Goal: Information Seeking & Learning: Learn about a topic

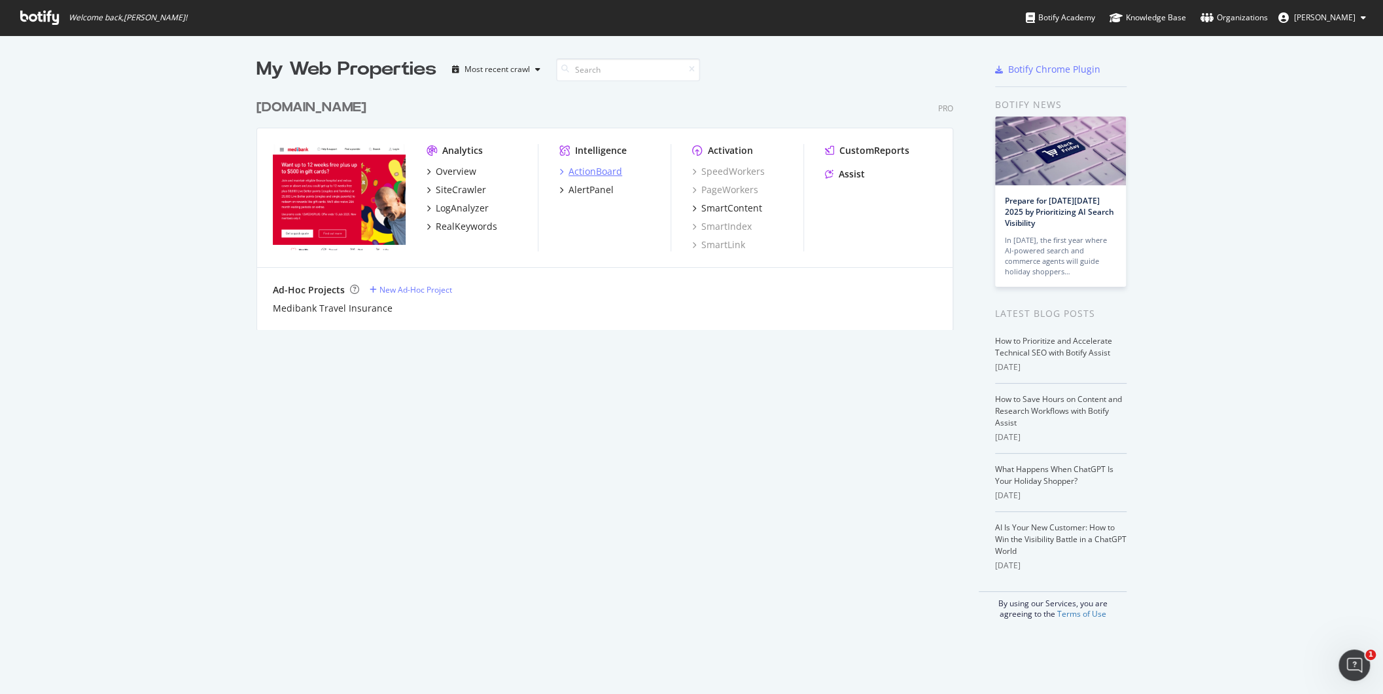
click at [590, 170] on div "ActionBoard" at bounding box center [596, 171] width 54 height 13
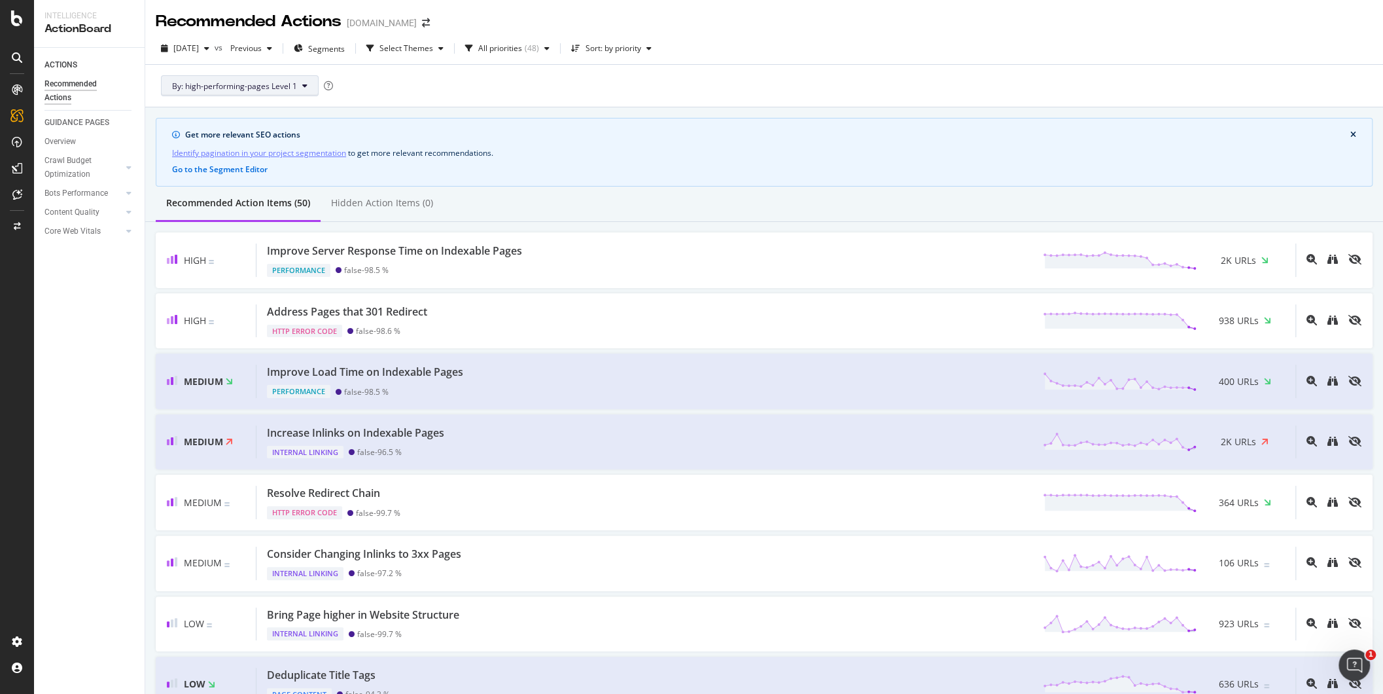
click at [304, 86] on icon at bounding box center [304, 86] width 5 height 8
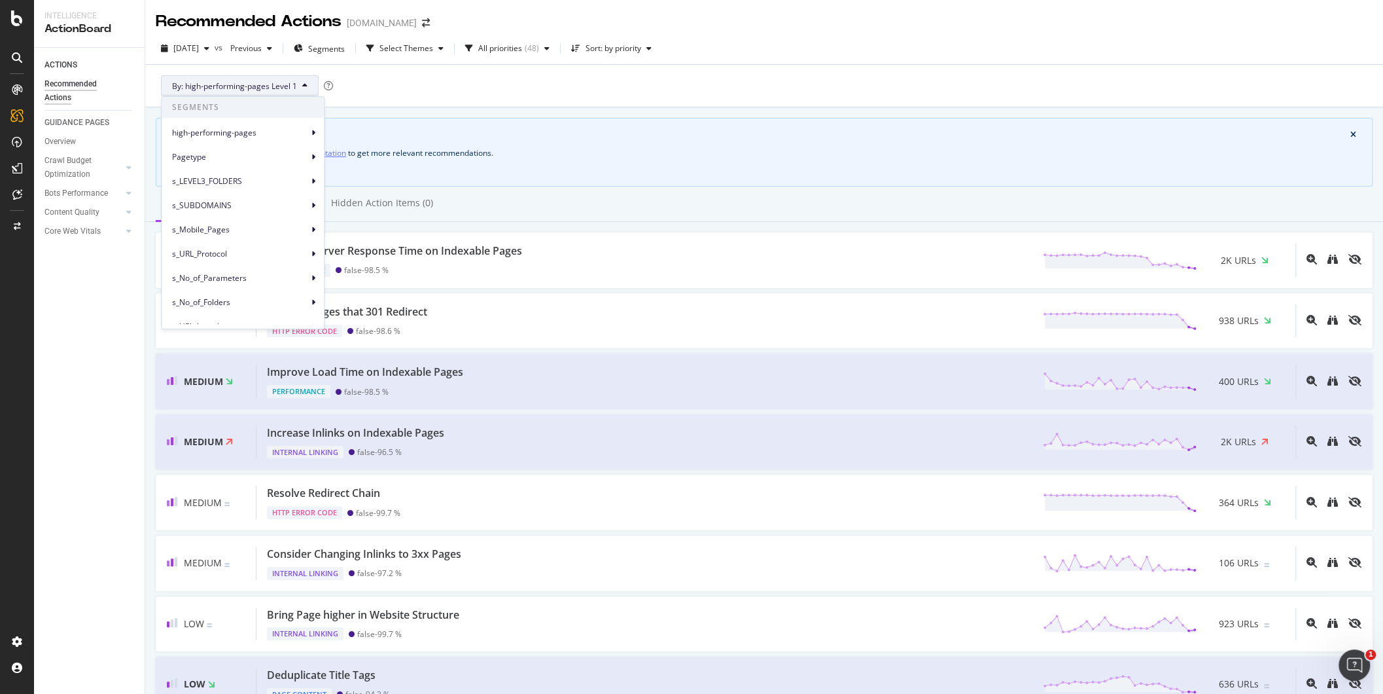
click at [478, 74] on div "By: high-performing-pages Level 1" at bounding box center [764, 86] width 1217 height 42
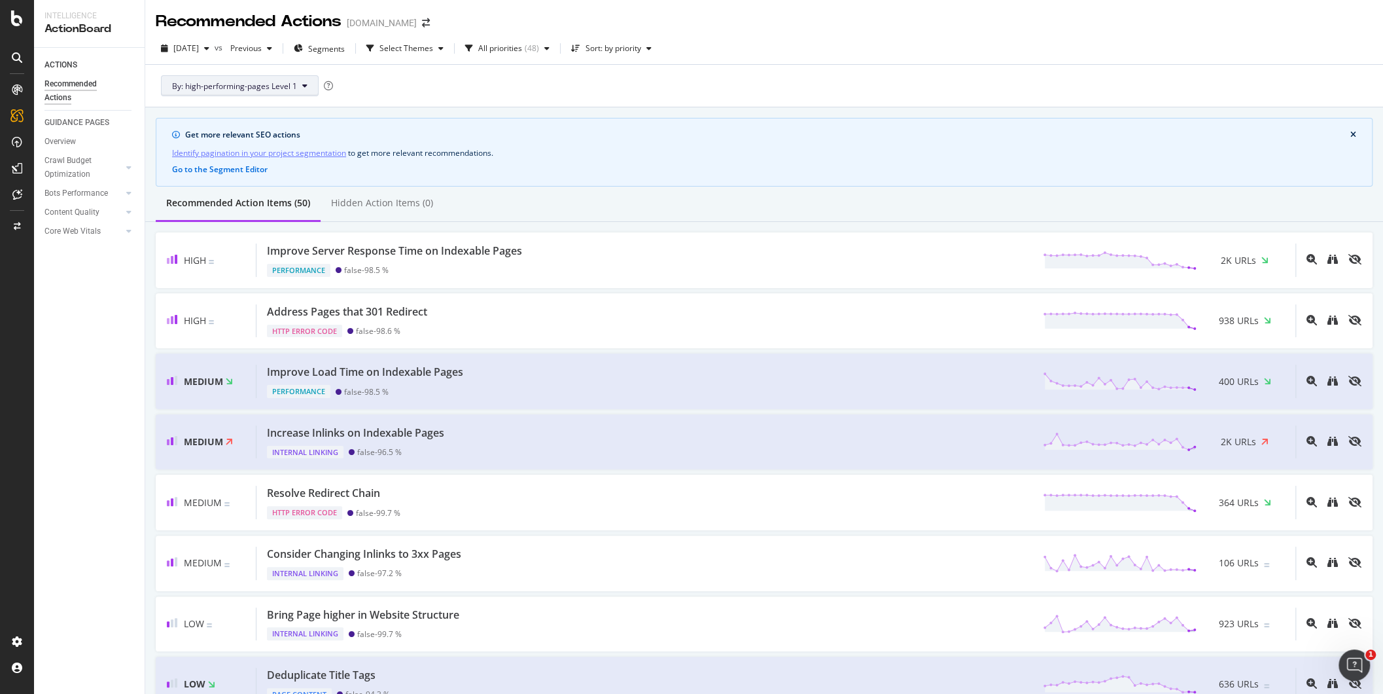
click at [302, 88] on icon at bounding box center [304, 86] width 5 height 8
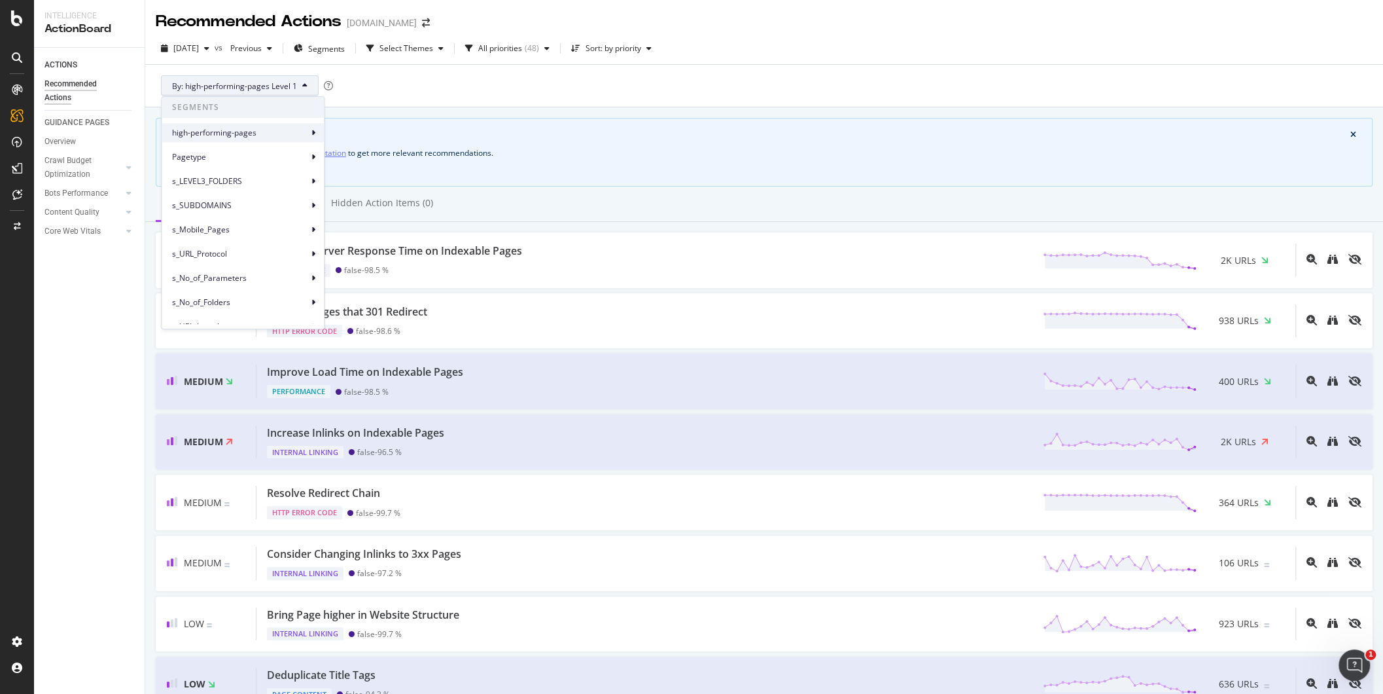
click at [262, 134] on span "high-performing-pages" at bounding box center [240, 133] width 136 height 12
click at [233, 133] on span "high-performing-pages" at bounding box center [240, 133] width 136 height 12
click at [366, 135] on span "high-performing-pages Level 1" at bounding box center [392, 139] width 112 height 12
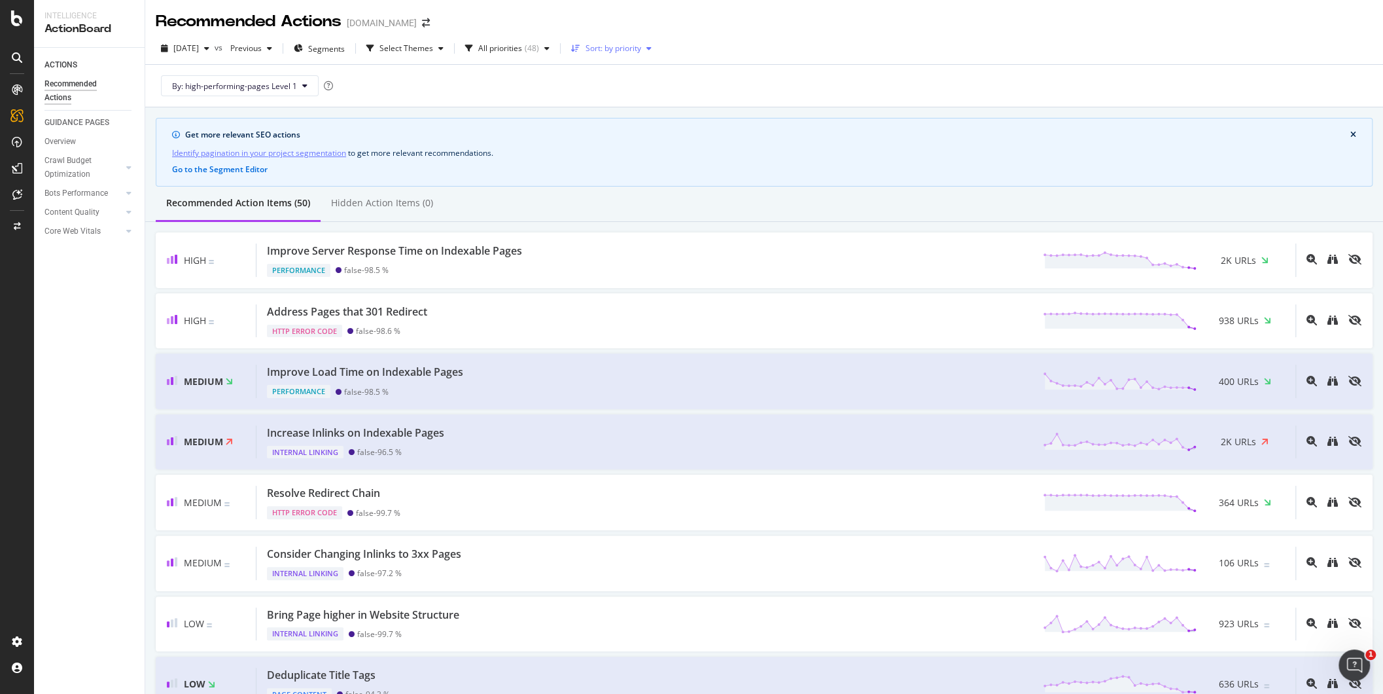
click at [637, 47] on div "Sort: by priority" at bounding box center [614, 48] width 56 height 8
click at [625, 95] on div "by URLs" at bounding box center [619, 91] width 29 height 11
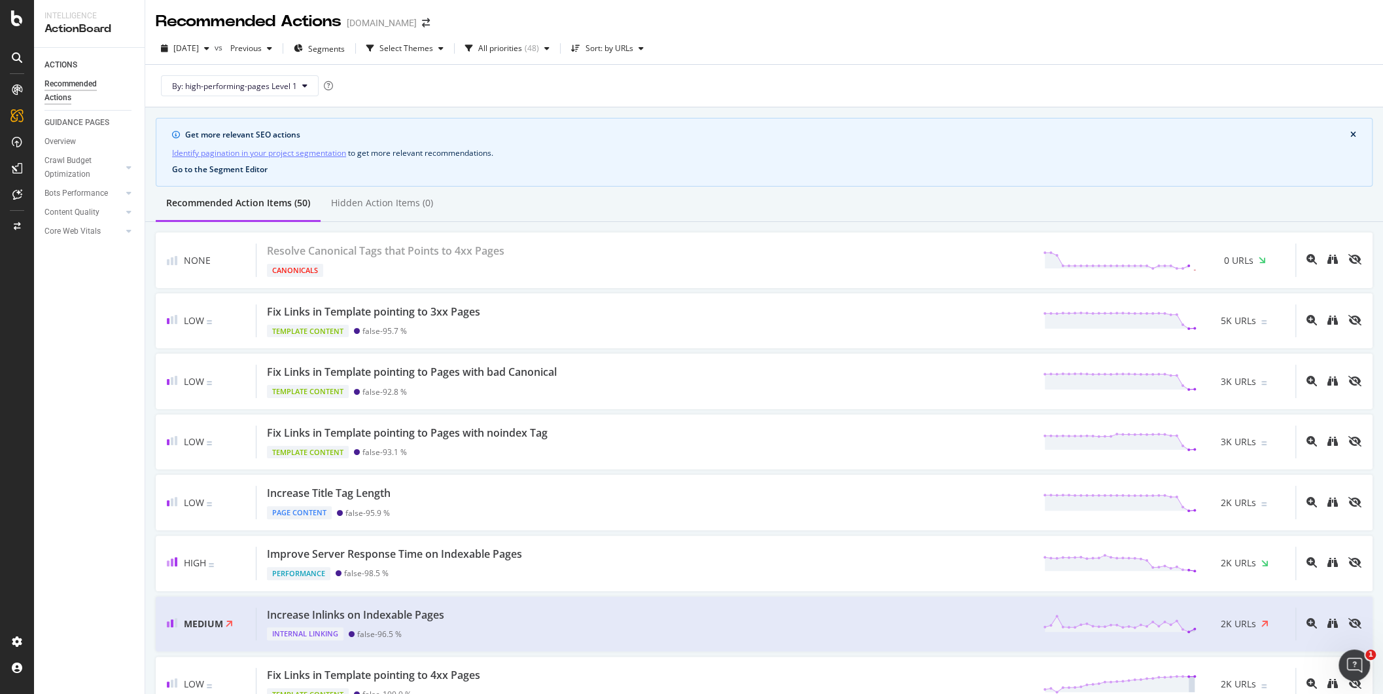
click at [232, 168] on button "Go to the Segment Editor" at bounding box center [220, 169] width 96 height 9
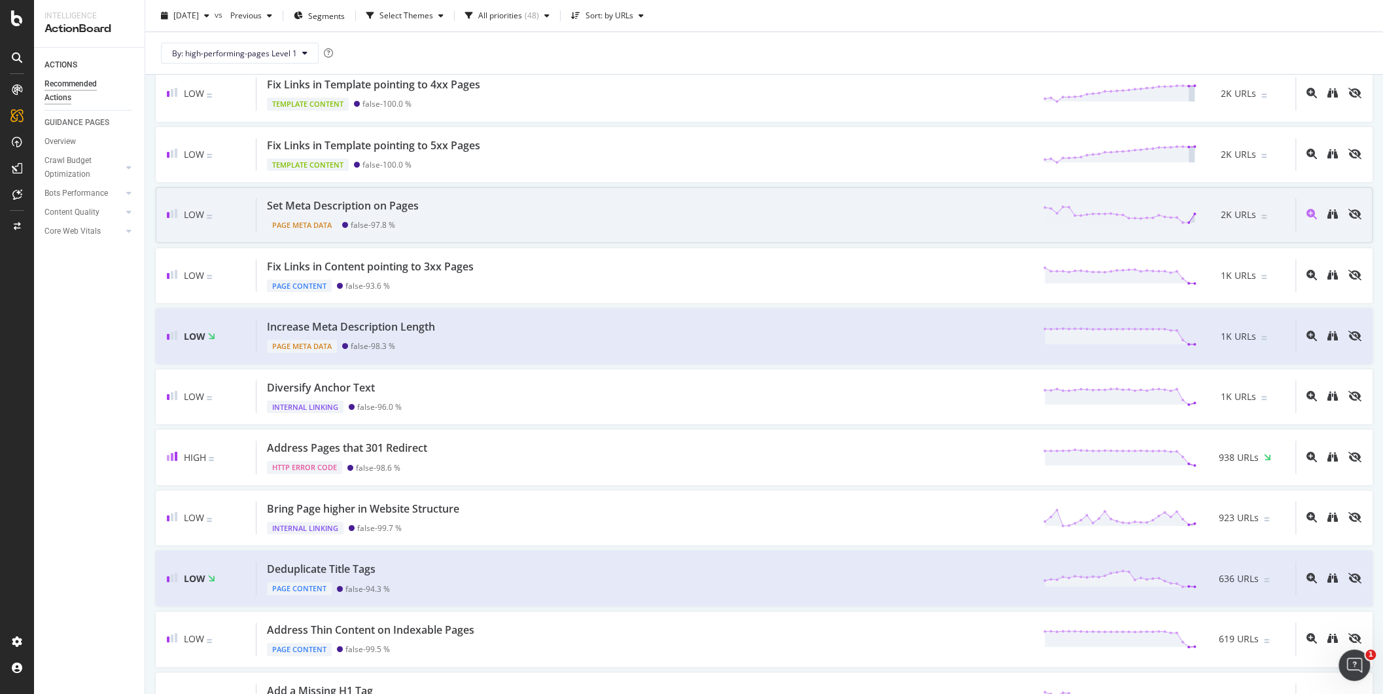
scroll to position [896, 0]
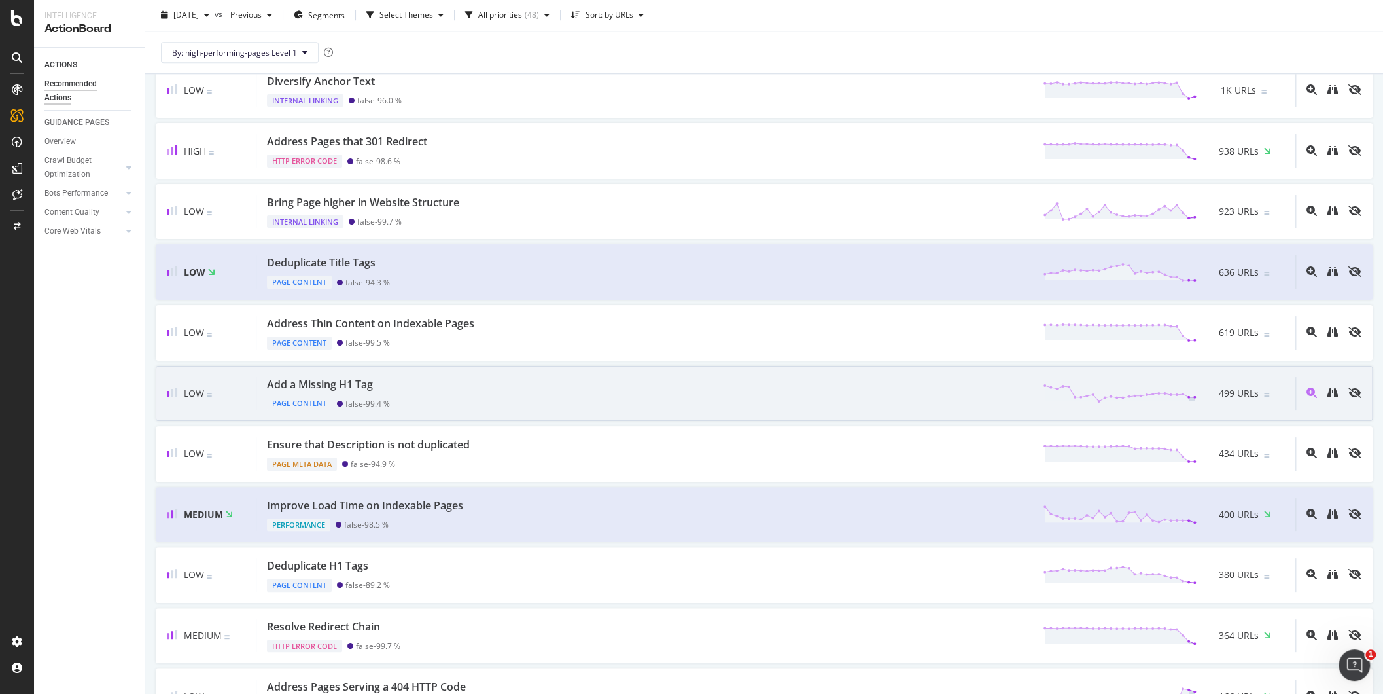
click at [758, 398] on div "Add a Missing H1 Tag Page Content false - 99.4 % 499 URLs" at bounding box center [775, 393] width 1039 height 33
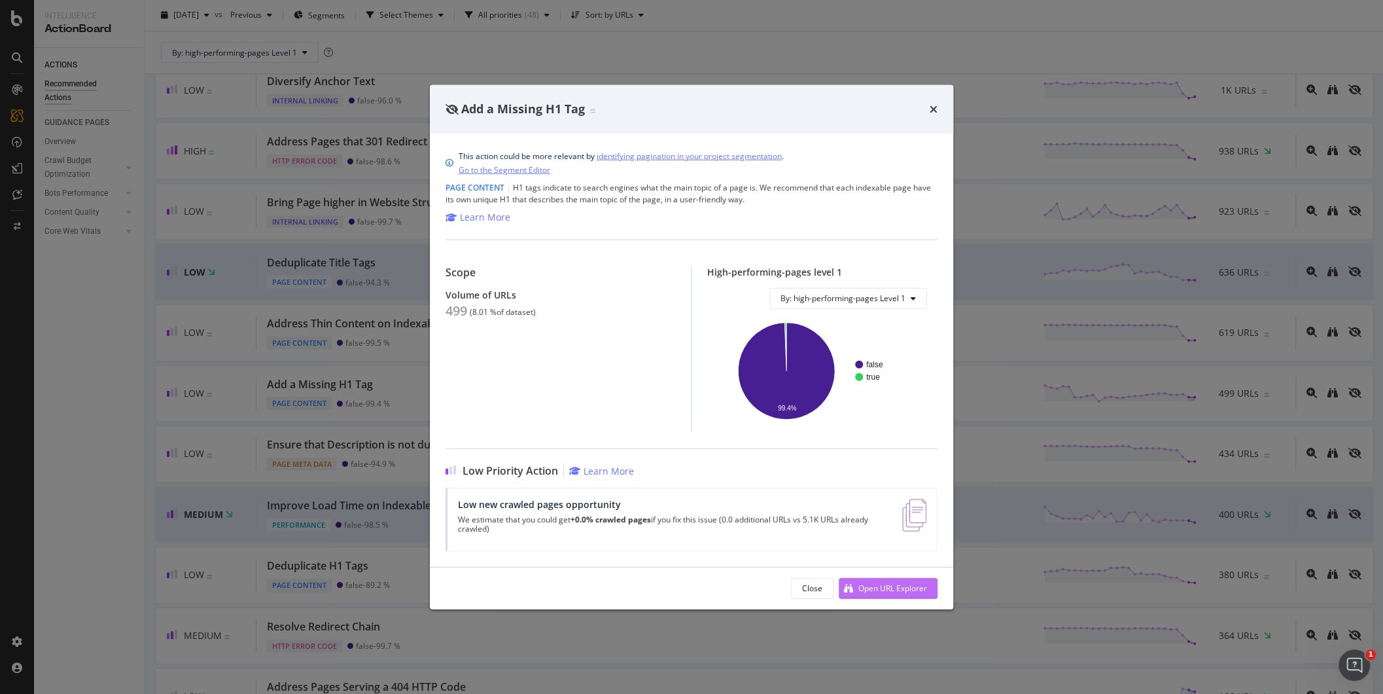
click at [892, 582] on div "Open URL Explorer" at bounding box center [892, 587] width 69 height 11
click at [930, 107] on icon "times" at bounding box center [934, 108] width 8 height 10
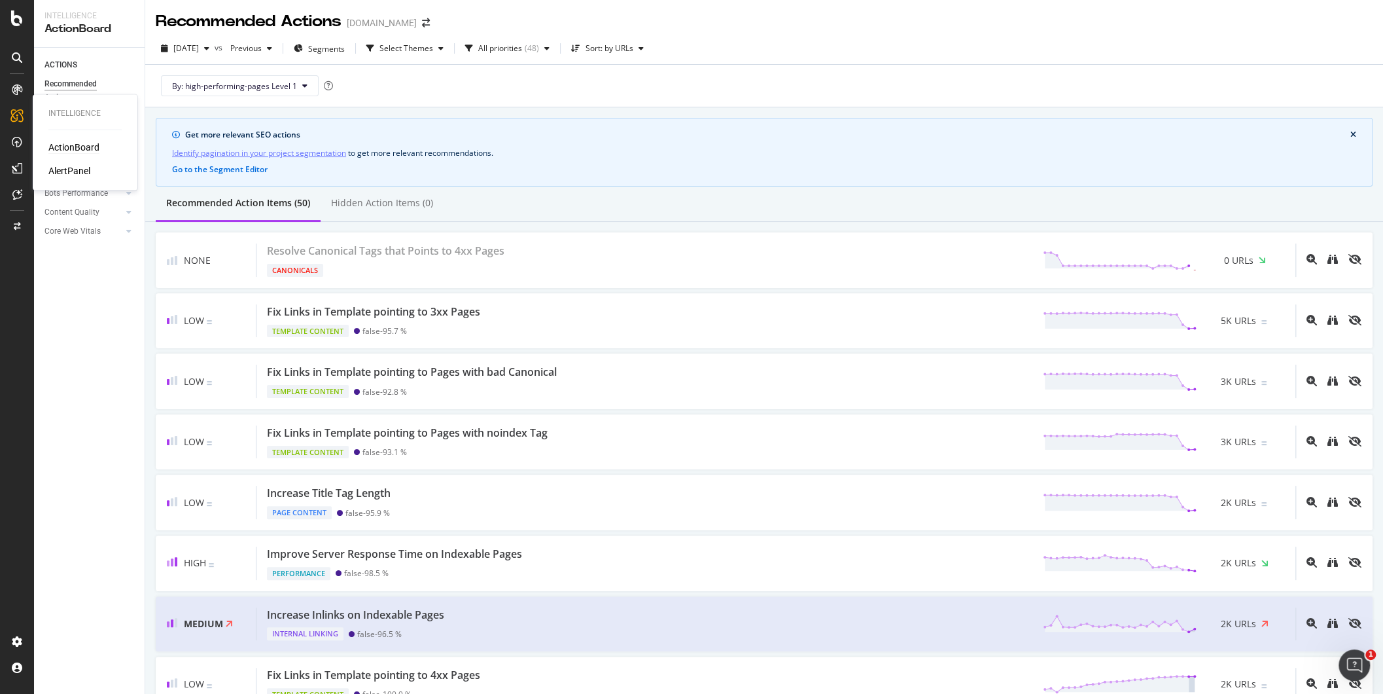
click at [69, 147] on div "ActionBoard" at bounding box center [73, 147] width 51 height 13
click at [345, 45] on span "Segments" at bounding box center [326, 48] width 37 height 11
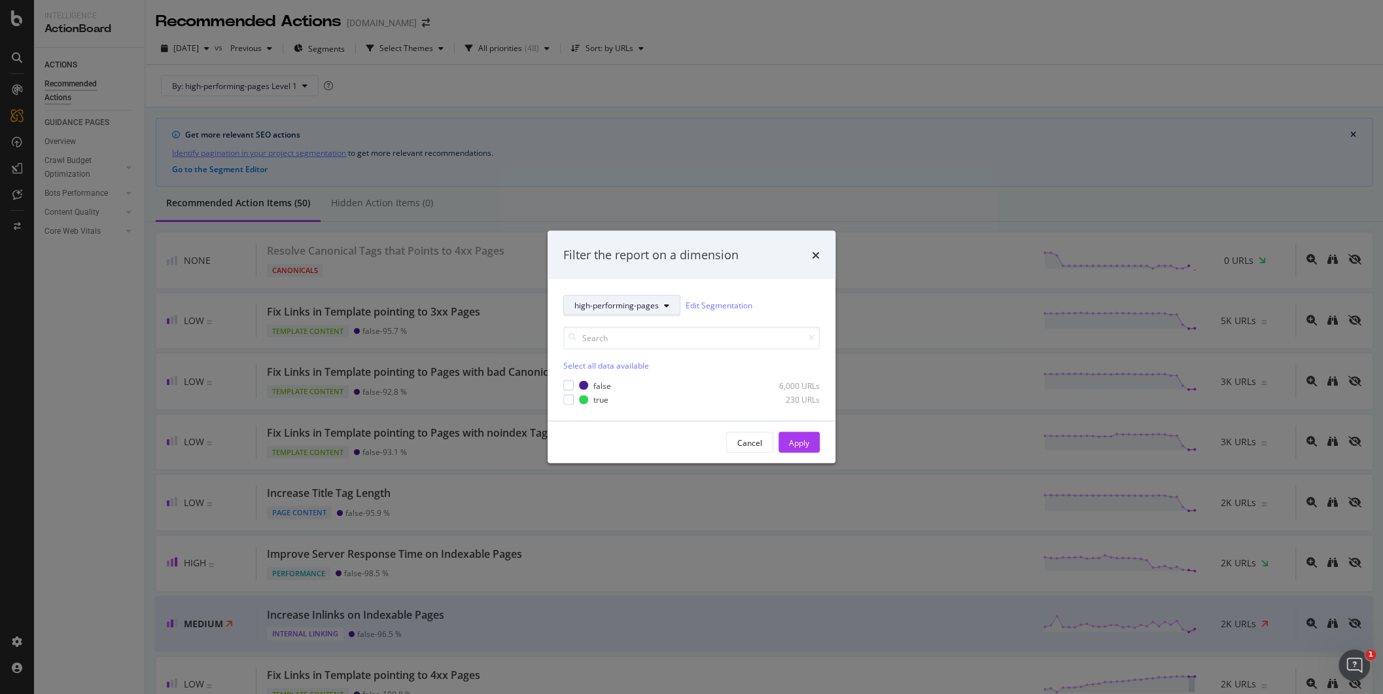
click at [671, 306] on button "high-performing-pages" at bounding box center [621, 304] width 117 height 21
click at [748, 266] on div "Filter the report on a dimension" at bounding box center [692, 254] width 288 height 48
click at [565, 399] on div "modal" at bounding box center [568, 399] width 10 height 10
click at [796, 445] on div "Apply" at bounding box center [799, 441] width 20 height 11
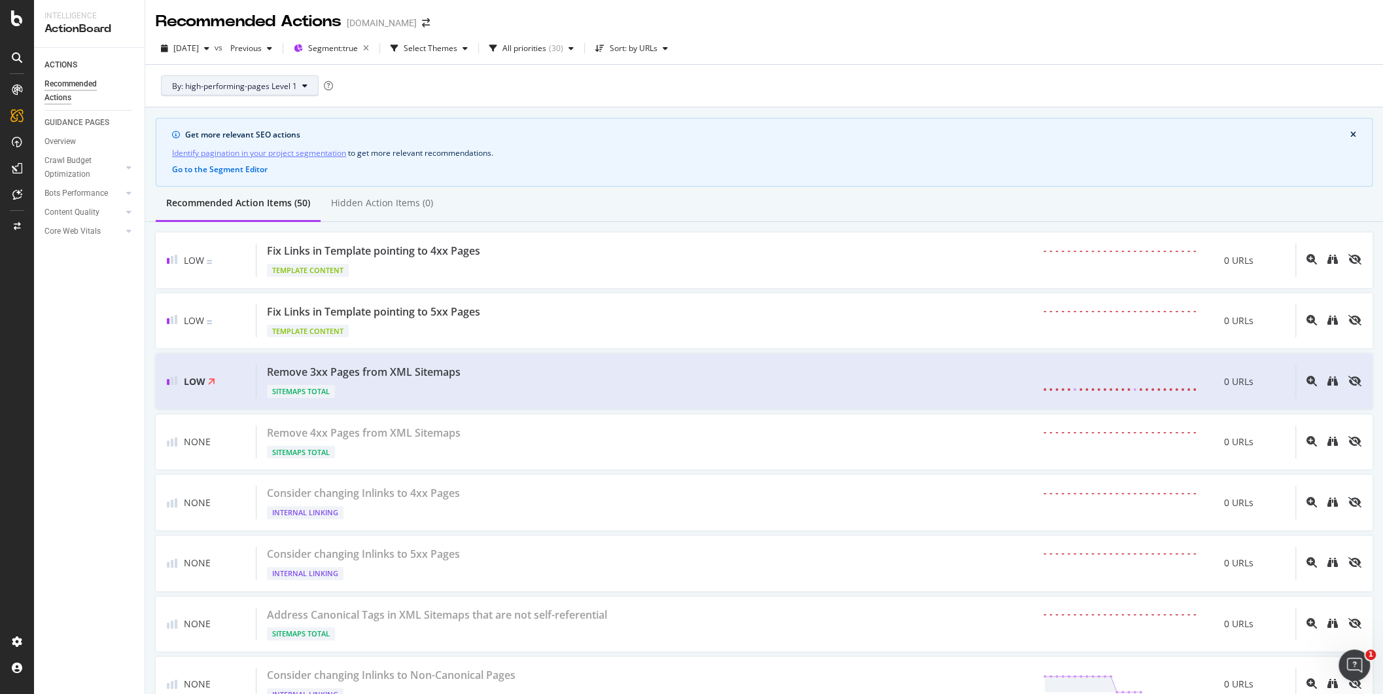
click at [302, 90] on button "By: high-performing-pages Level 1" at bounding box center [240, 85] width 158 height 21
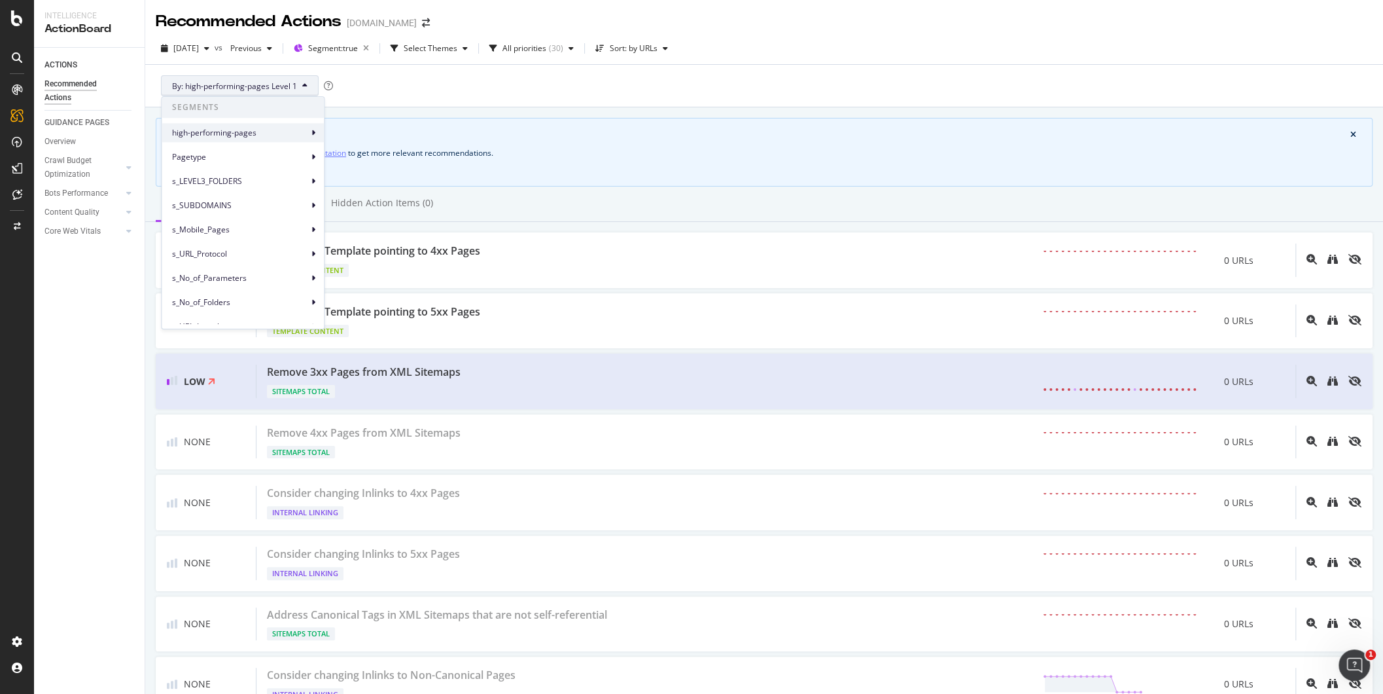
click at [311, 129] on icon at bounding box center [313, 133] width 4 height 8
click at [400, 189] on span "high-performing-pages Level 3" at bounding box center [392, 187] width 112 height 12
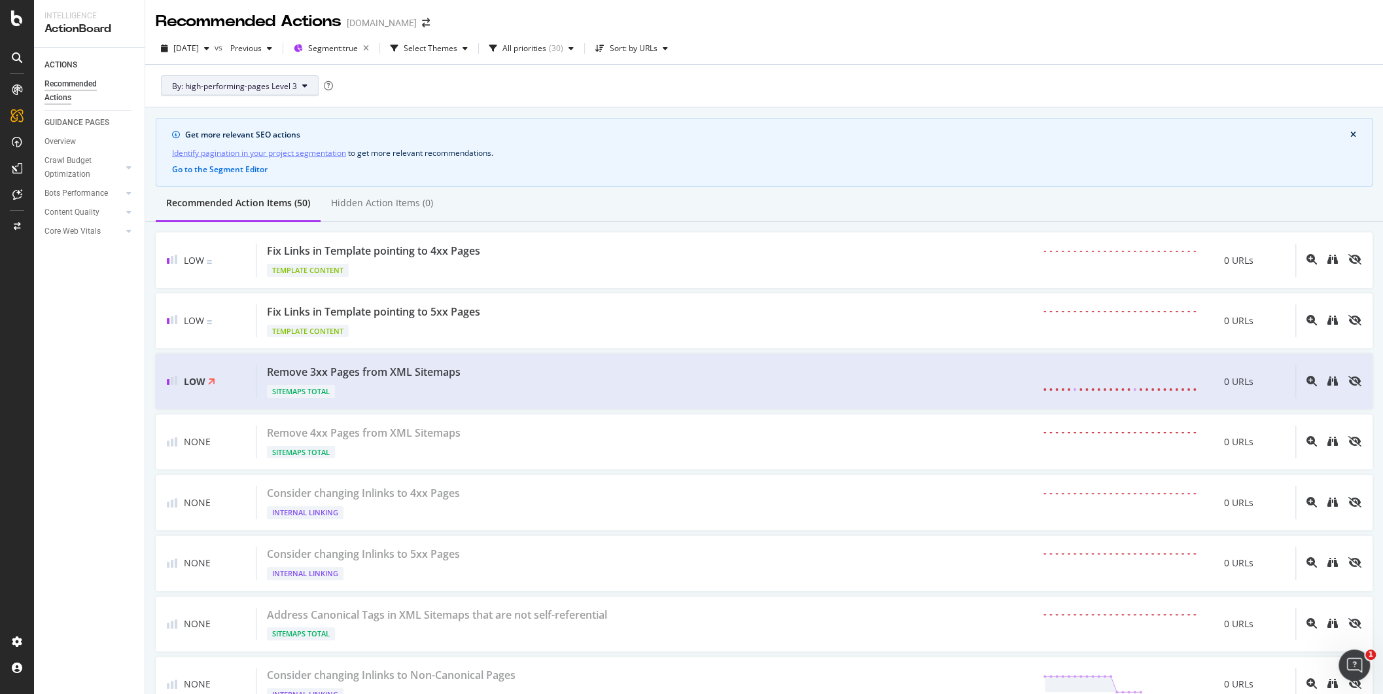
click at [272, 84] on span "By: high-performing-pages Level 3" at bounding box center [234, 85] width 125 height 11
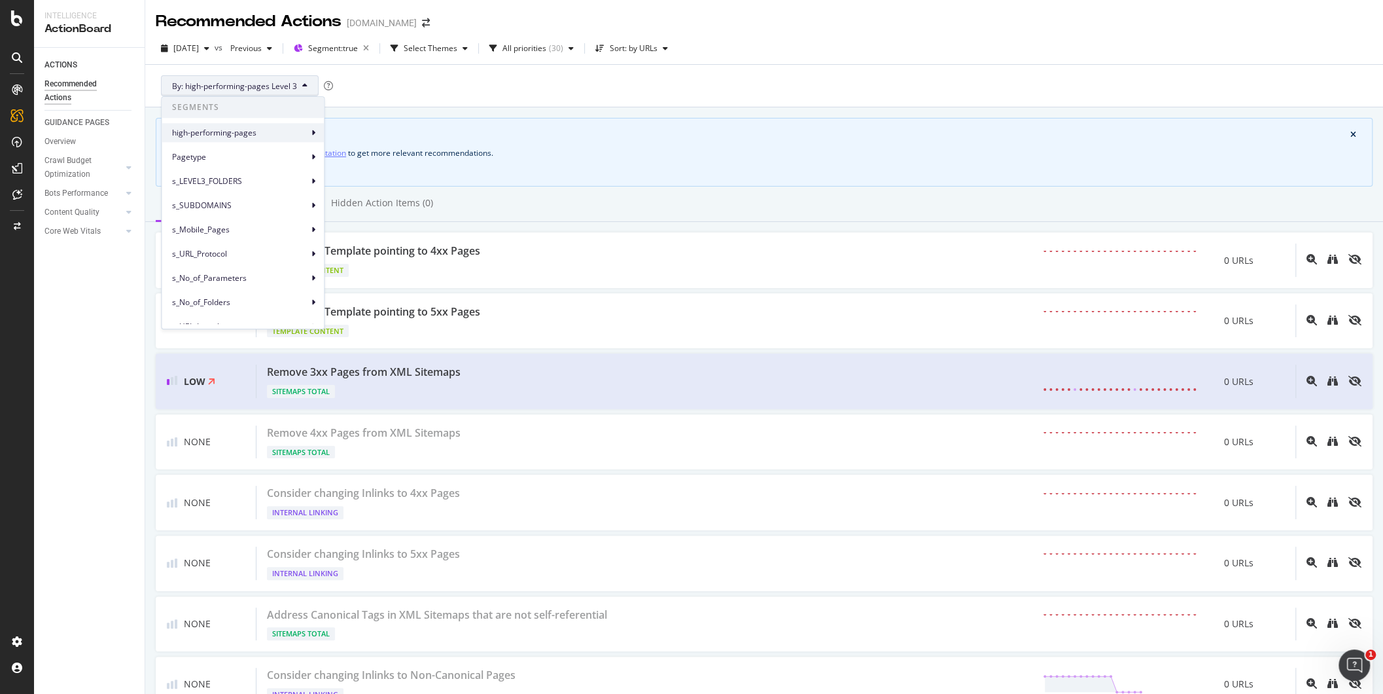
click at [314, 133] on div "high-performing-pages" at bounding box center [243, 132] width 162 height 19
click at [358, 46] on span "Segment: true" at bounding box center [333, 48] width 50 height 11
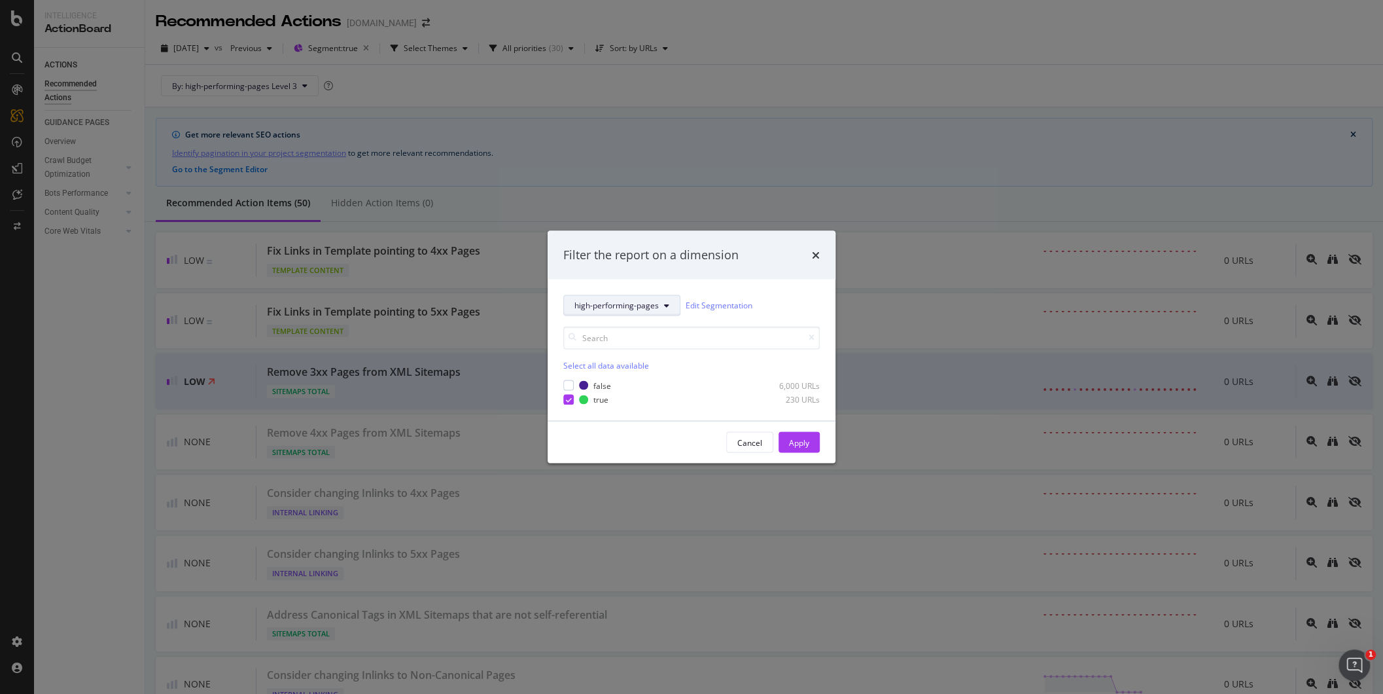
click at [659, 296] on button "high-performing-pages" at bounding box center [621, 304] width 117 height 21
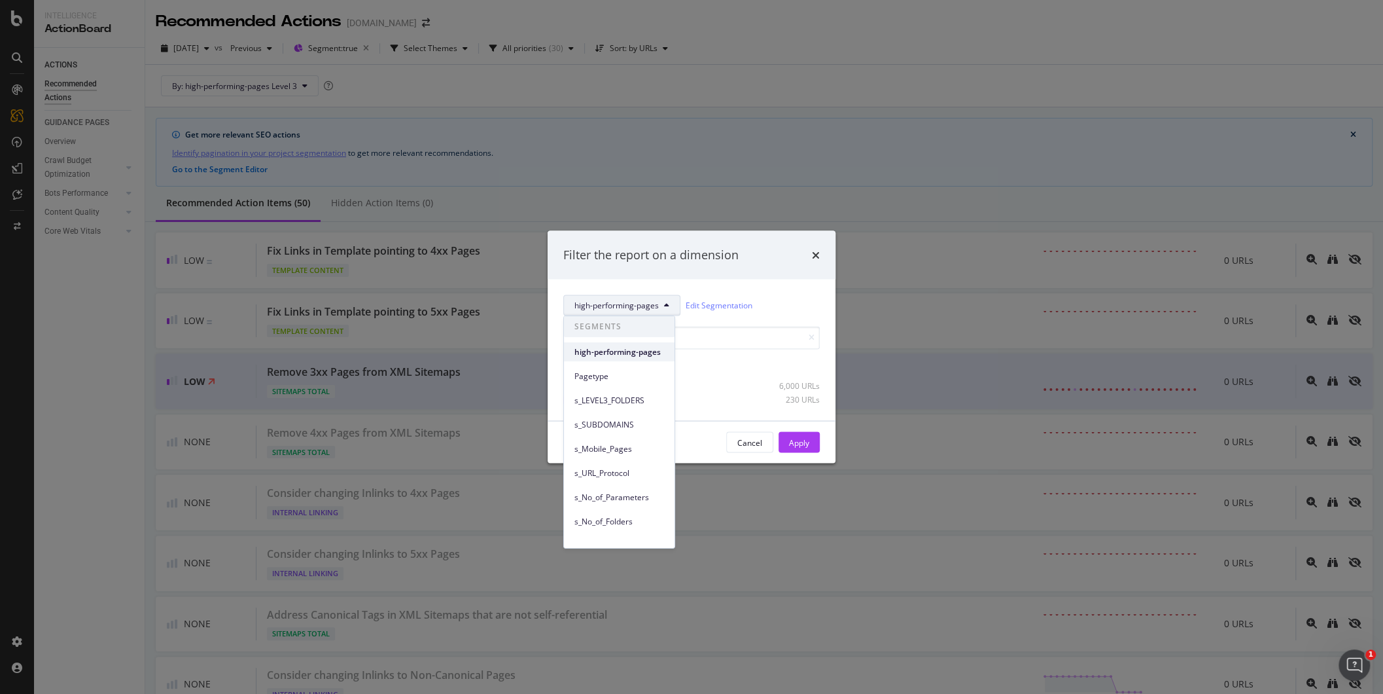
click at [643, 347] on span "high-performing-pages" at bounding box center [619, 351] width 90 height 12
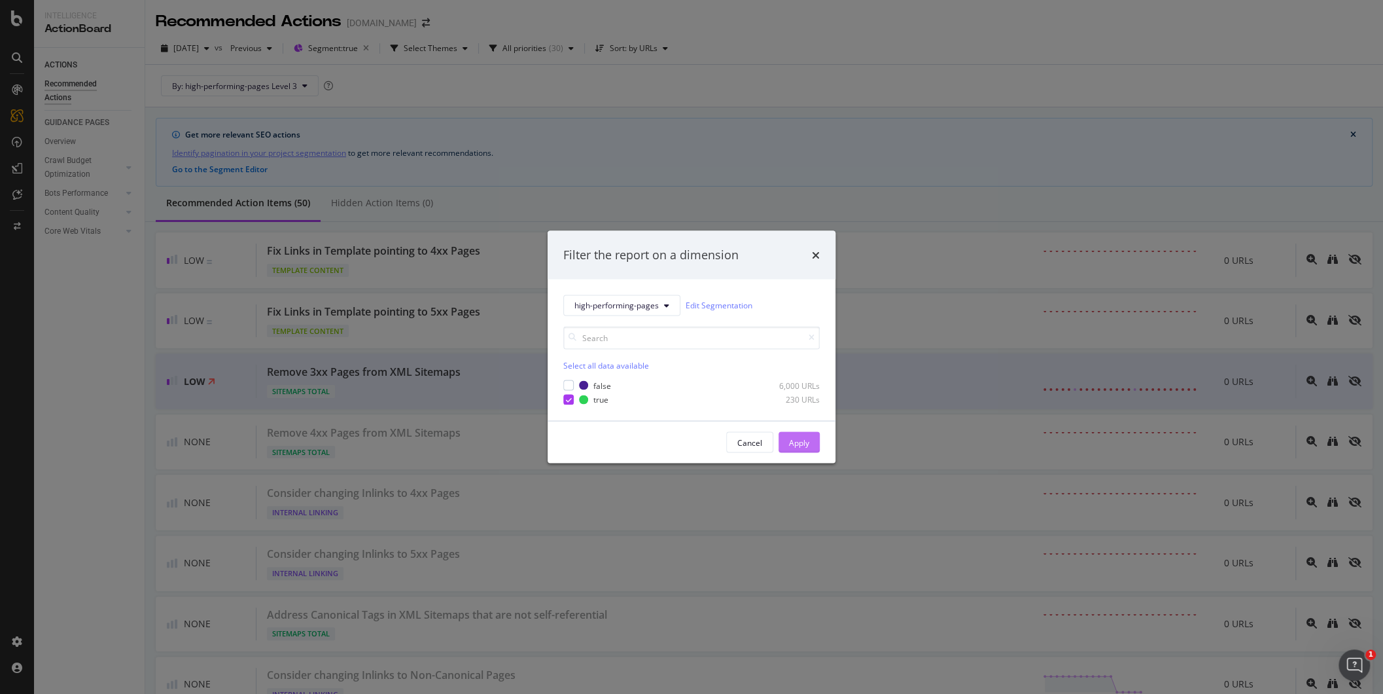
click at [790, 435] on div "Apply" at bounding box center [799, 442] width 20 height 20
